Goal: Information Seeking & Learning: Find contact information

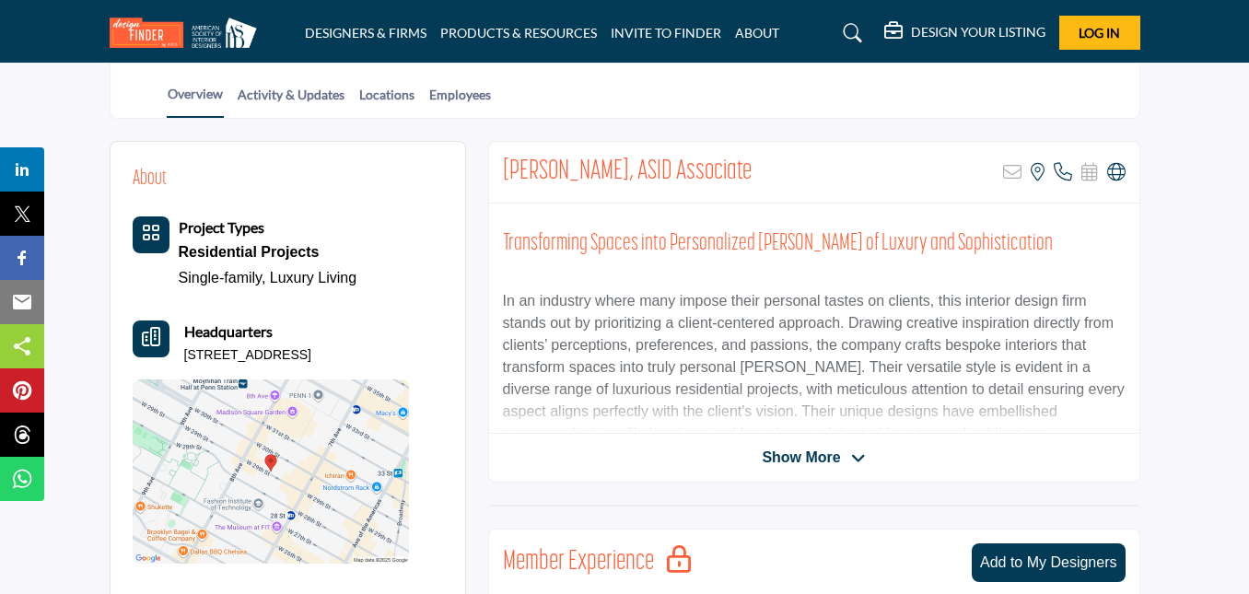
scroll to position [184, 0]
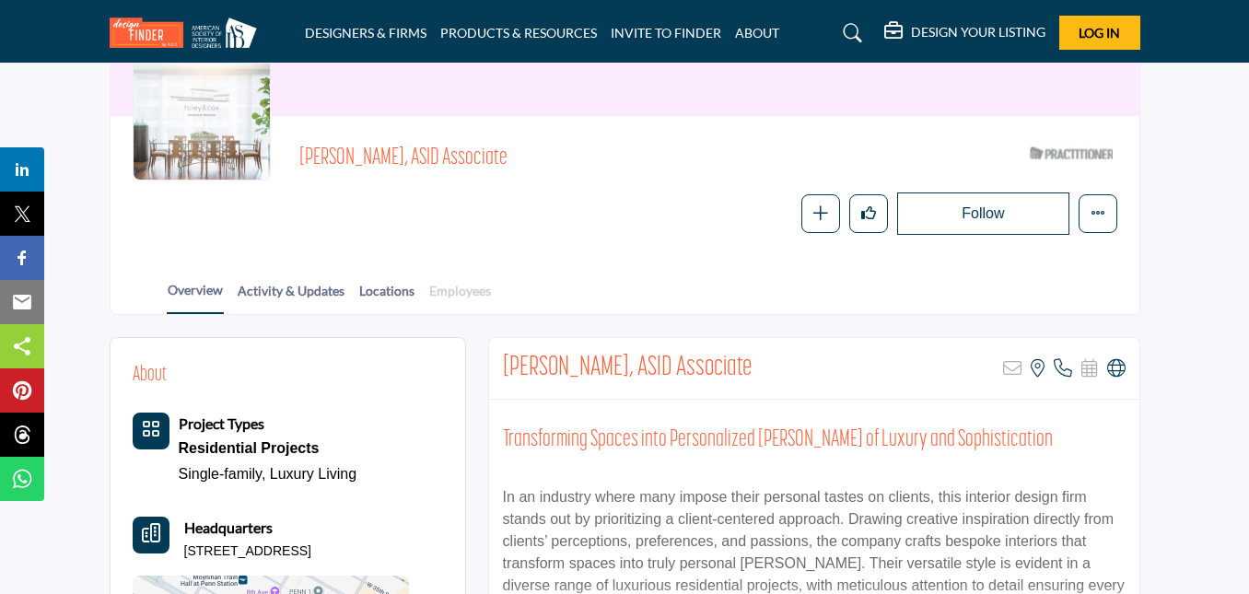
click at [456, 296] on link "Employees" at bounding box center [460, 297] width 64 height 32
click at [453, 293] on link "Employees" at bounding box center [460, 297] width 64 height 32
click at [383, 289] on link "Locations" at bounding box center [386, 297] width 57 height 32
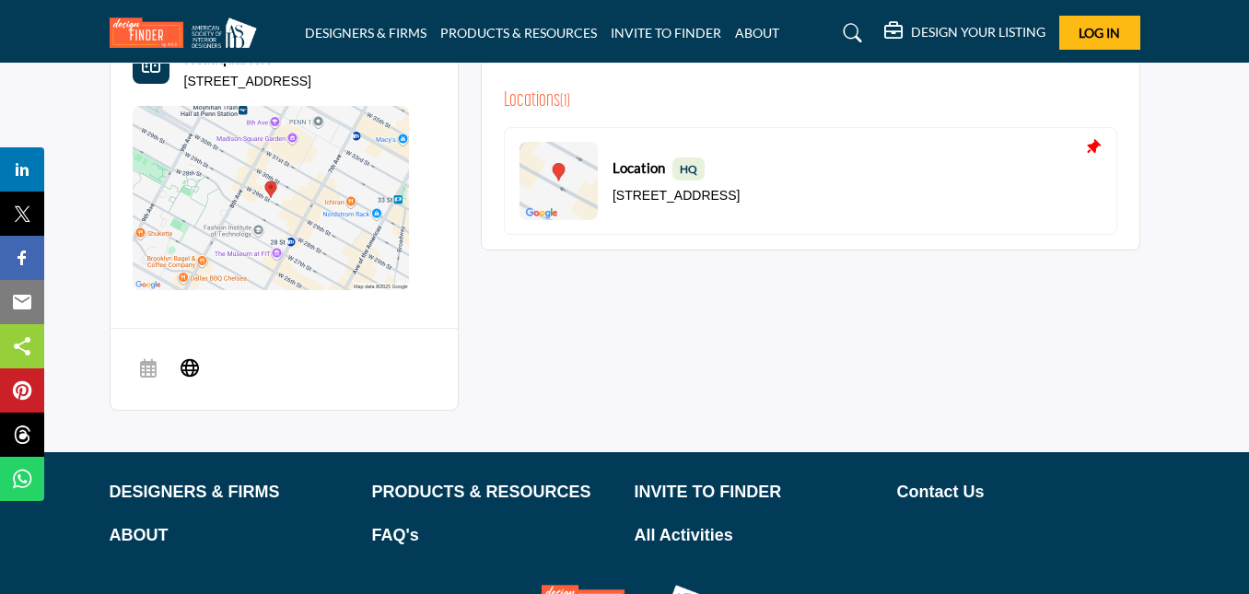
scroll to position [781, 0]
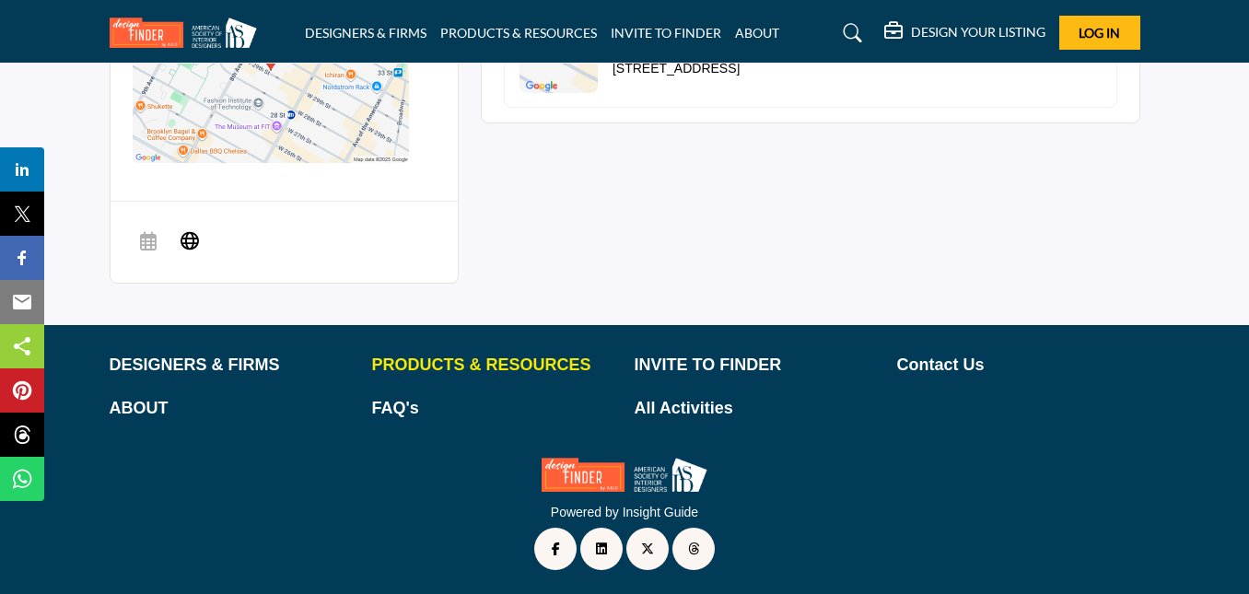
click at [454, 361] on p "PRODUCTS & RESOURCES" at bounding box center [493, 365] width 243 height 25
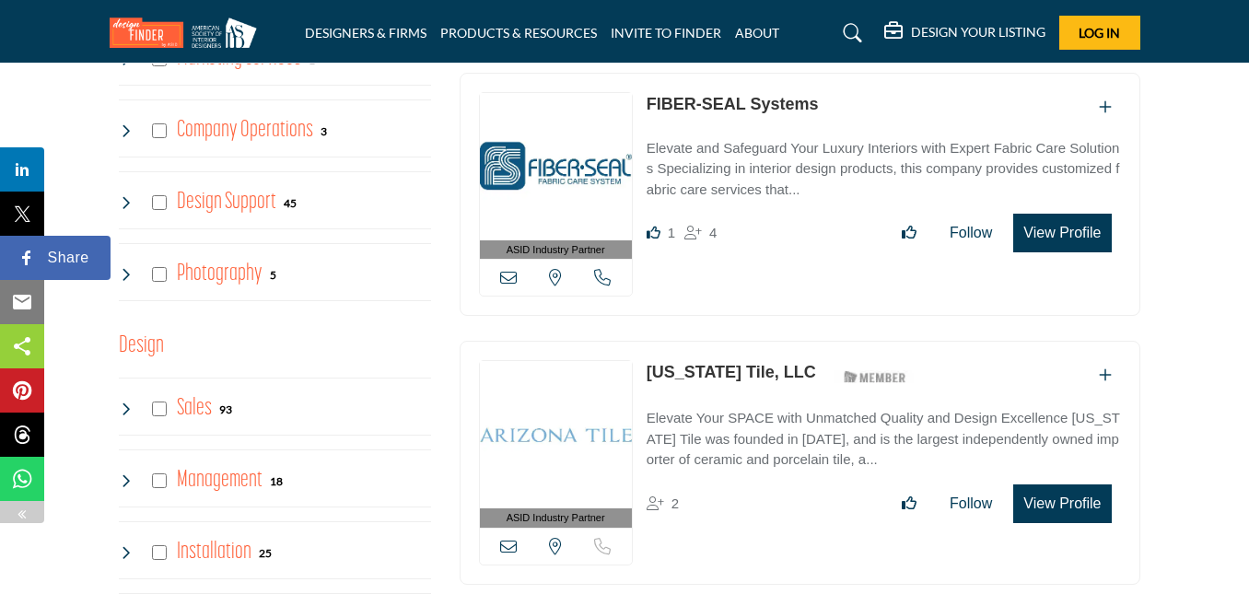
scroll to position [3870, 0]
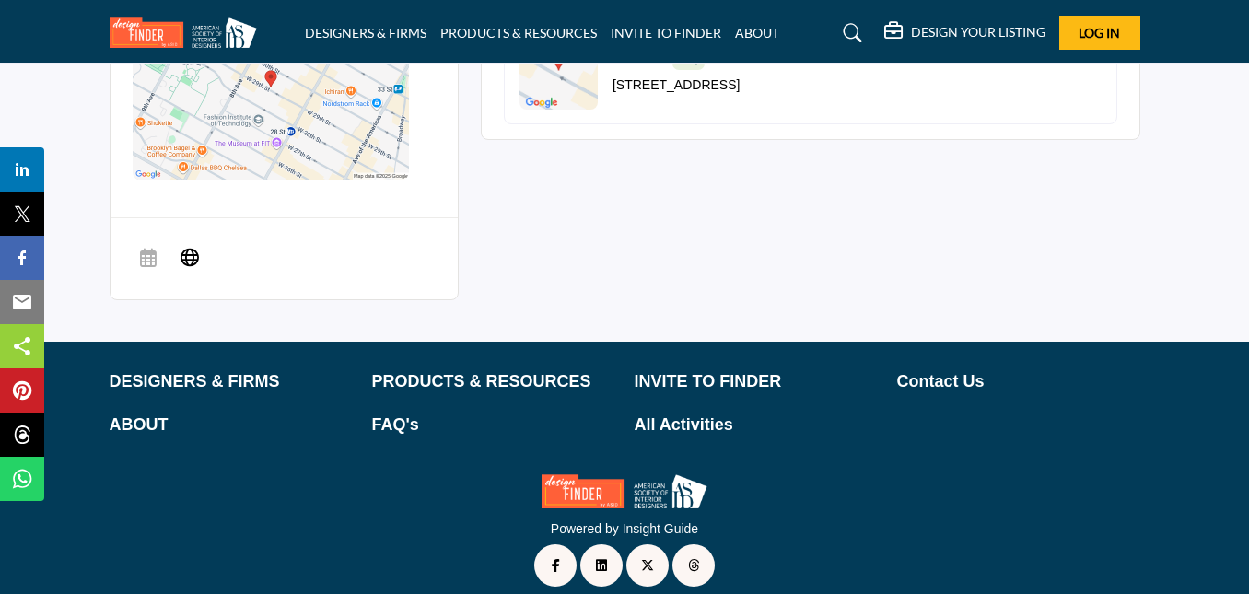
scroll to position [781, 0]
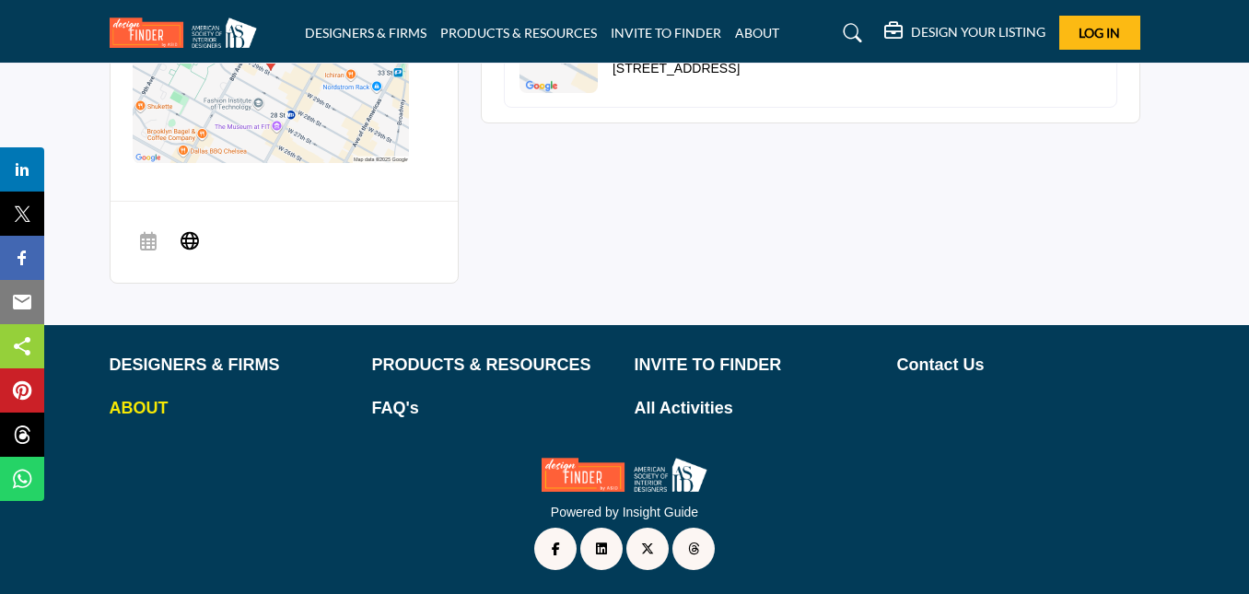
click at [129, 403] on p "ABOUT" at bounding box center [231, 408] width 243 height 25
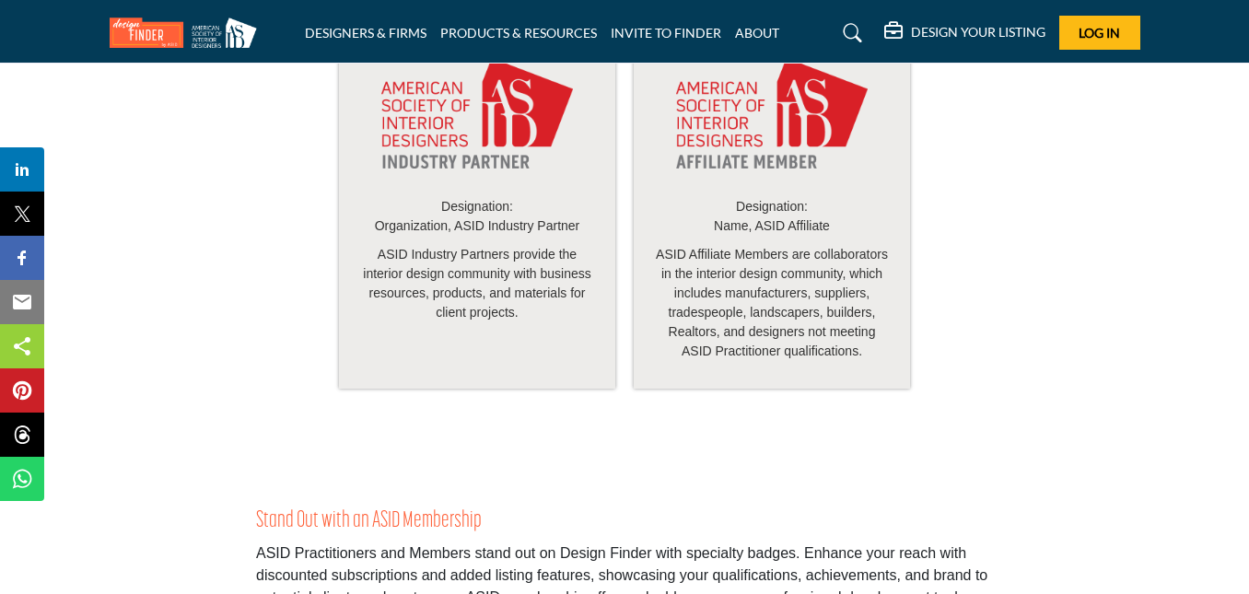
scroll to position [3133, 0]
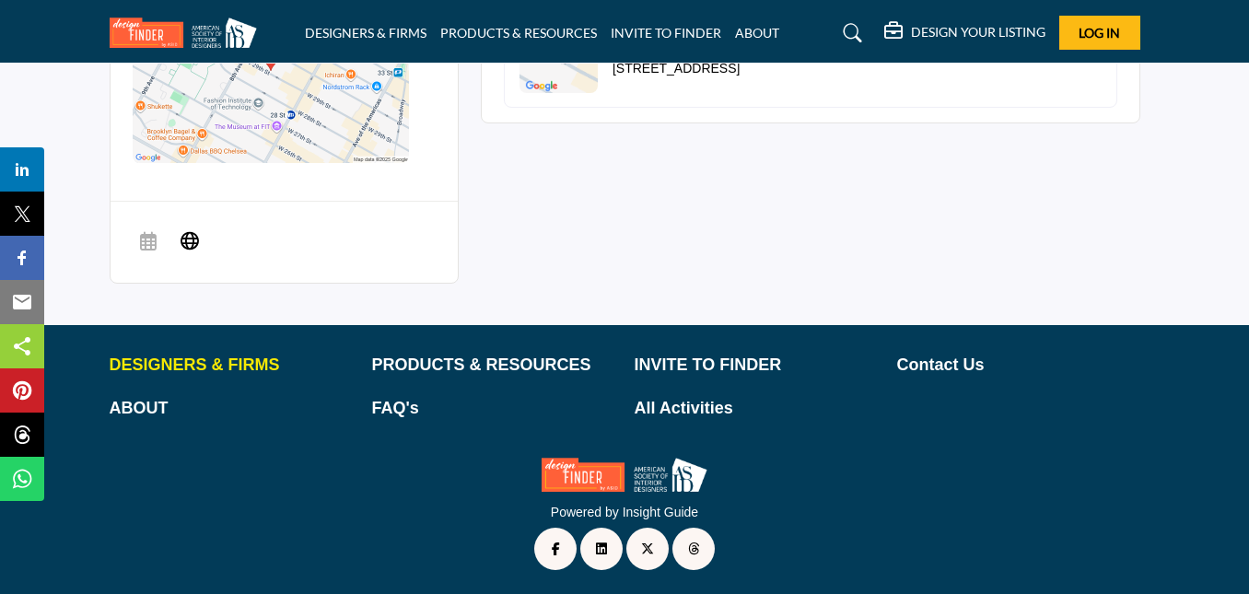
click at [191, 357] on p "DESIGNERS & FIRMS" at bounding box center [231, 365] width 243 height 25
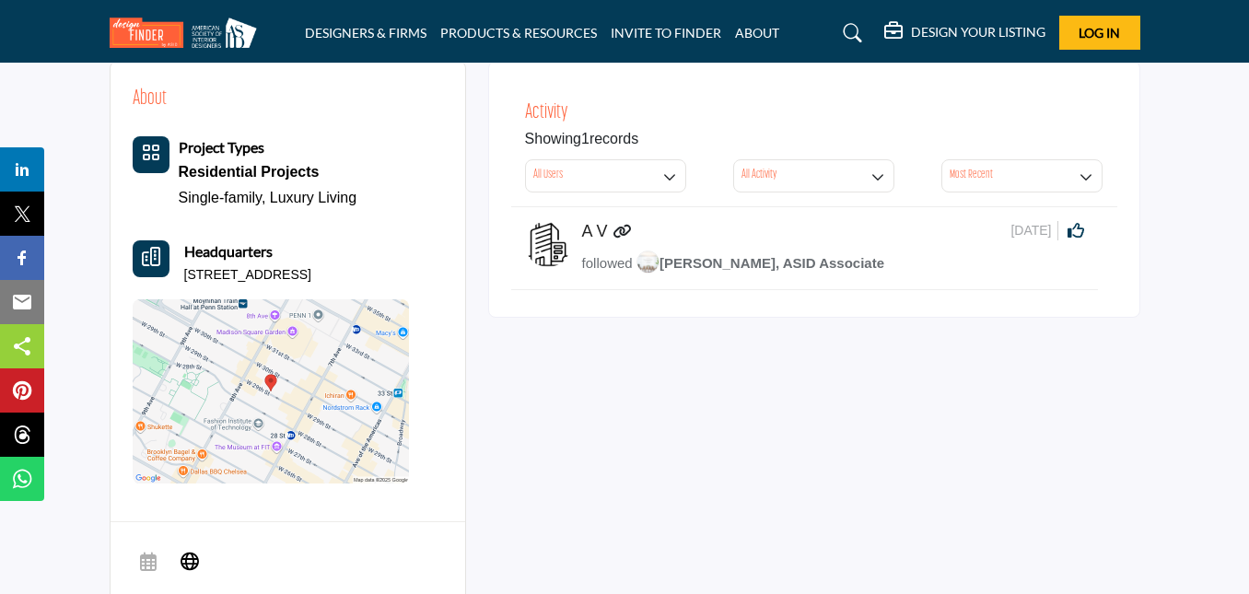
click at [647, 258] on img at bounding box center [648, 262] width 23 height 23
click at [689, 266] on span "[PERSON_NAME], ASID Associate" at bounding box center [761, 263] width 248 height 16
click at [602, 233] on h5 "A V" at bounding box center [595, 232] width 26 height 20
